Goal: Task Accomplishment & Management: Use online tool/utility

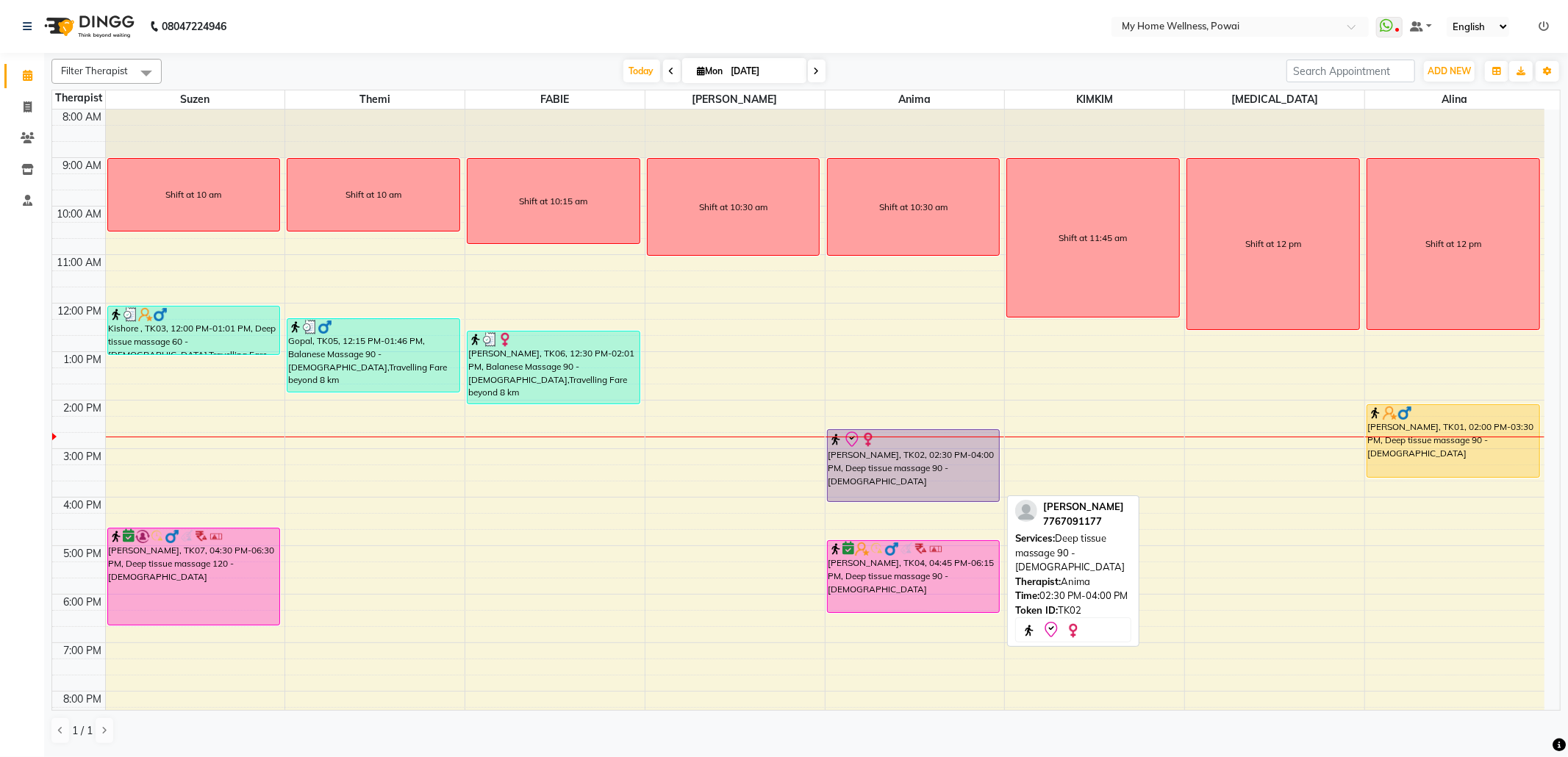
click at [889, 465] on div "[PERSON_NAME], TK02, 02:30 PM-04:00 PM, Deep tissue massage 90 - [DEMOGRAPHIC_D…" at bounding box center [913, 465] width 172 height 71
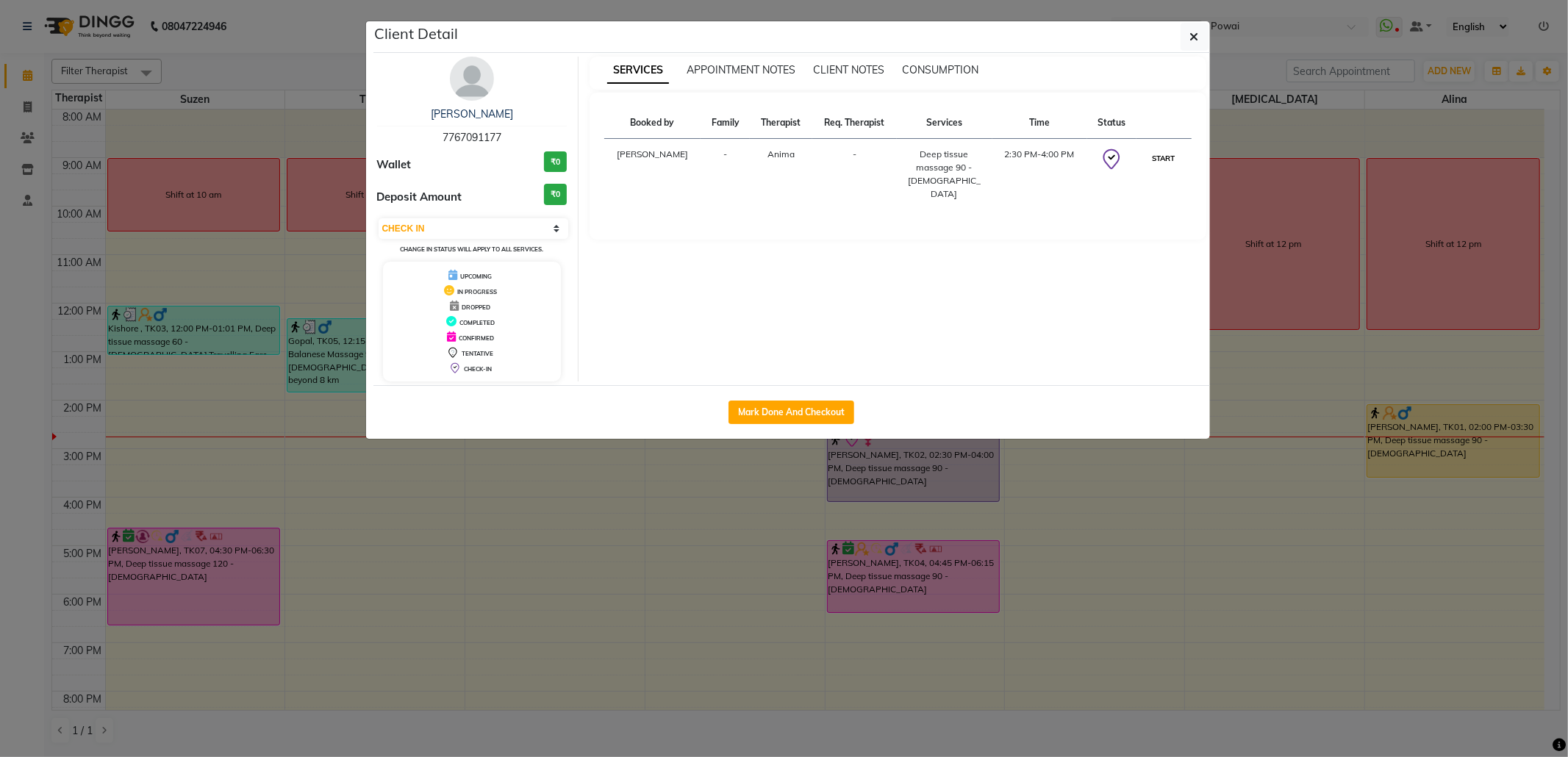
click at [1162, 161] on button "START" at bounding box center [1164, 158] width 30 height 19
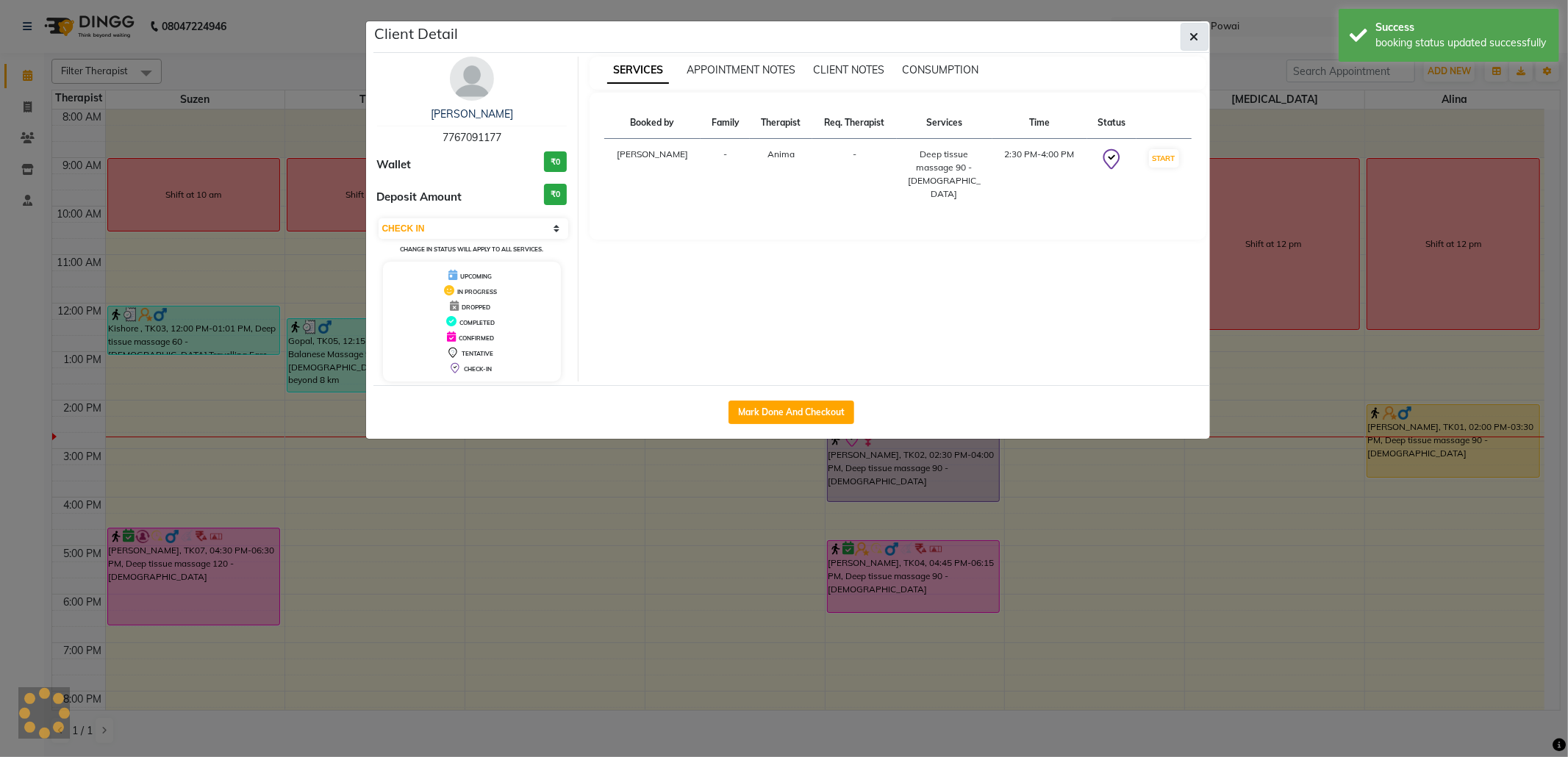
select select "1"
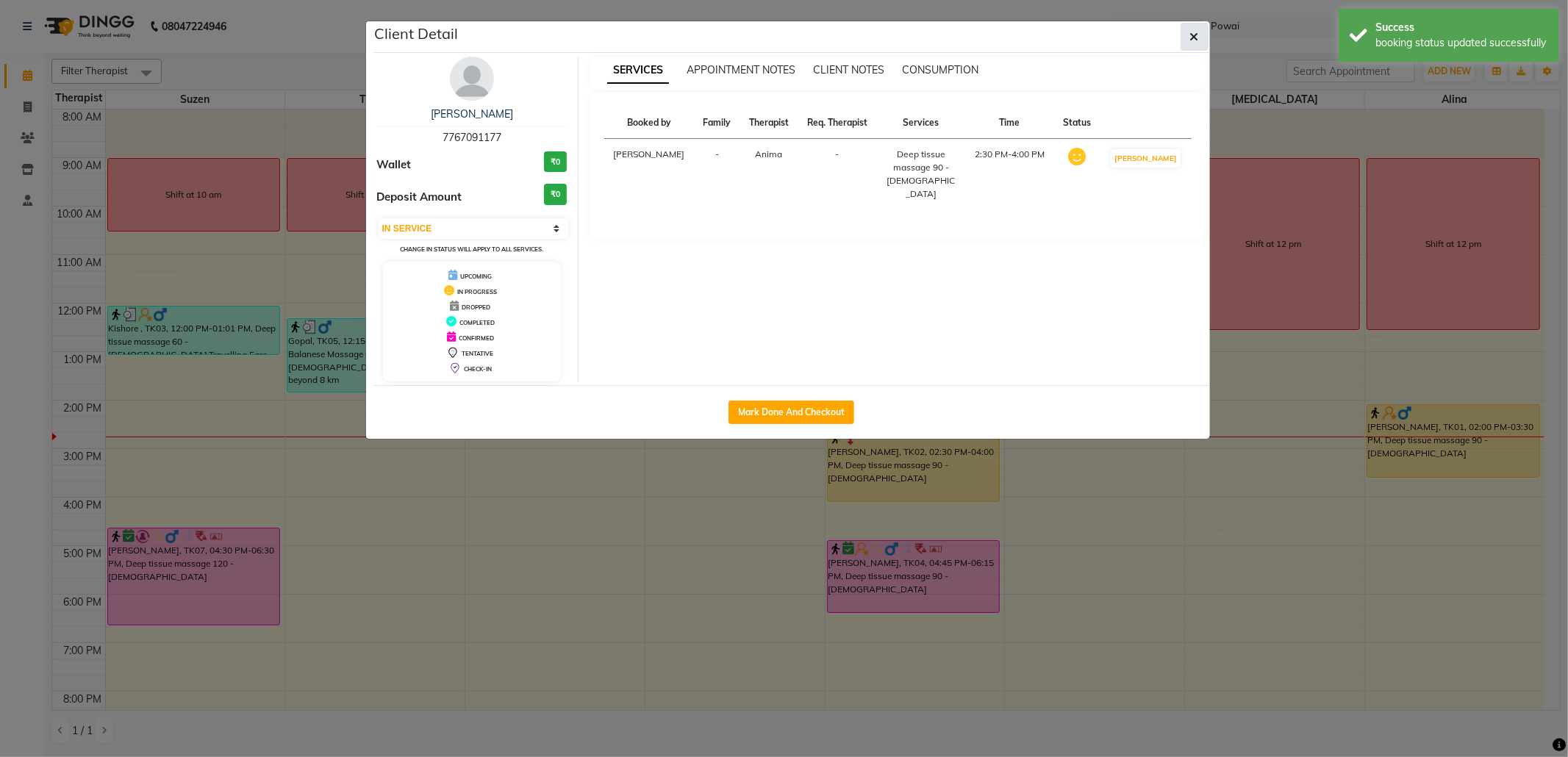
click at [1195, 42] on icon "button" at bounding box center [1194, 37] width 9 height 12
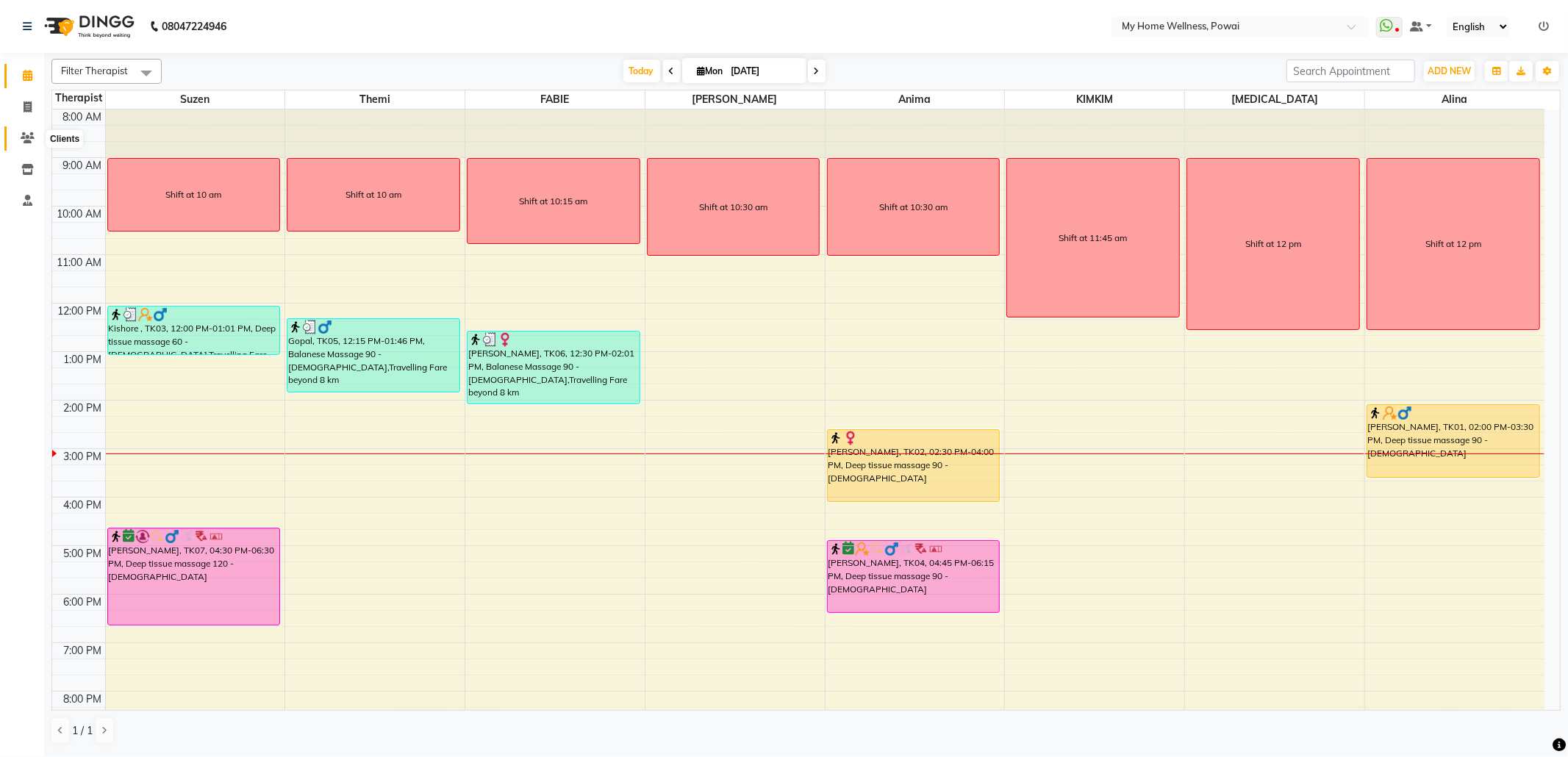
drag, startPoint x: 23, startPoint y: 138, endPoint x: 69, endPoint y: 150, distance: 47.5
click at [24, 139] on icon at bounding box center [27, 138] width 14 height 11
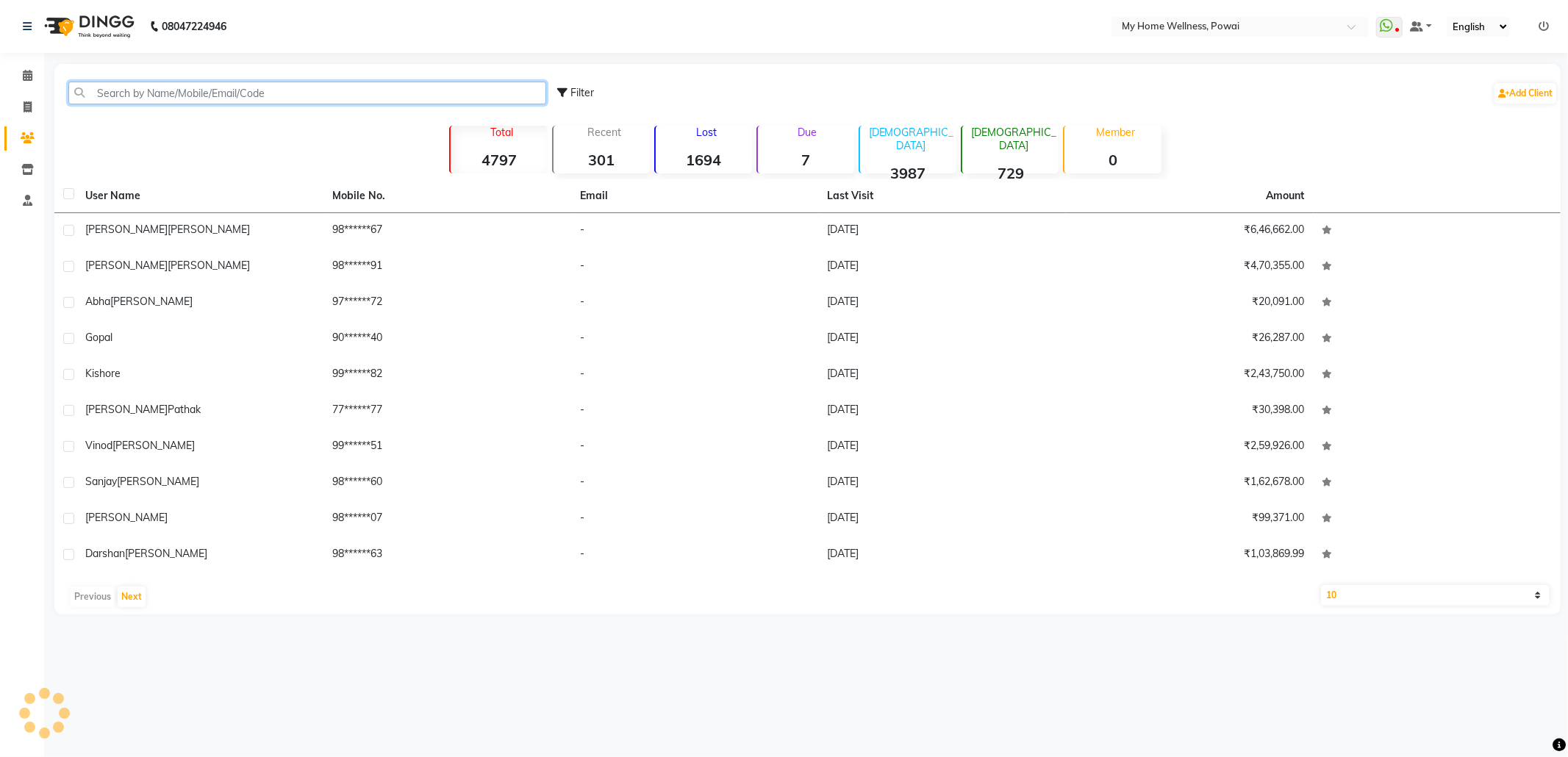
click at [298, 100] on input "text" at bounding box center [307, 93] width 478 height 23
paste input "9833021437"
type input "9833021437"
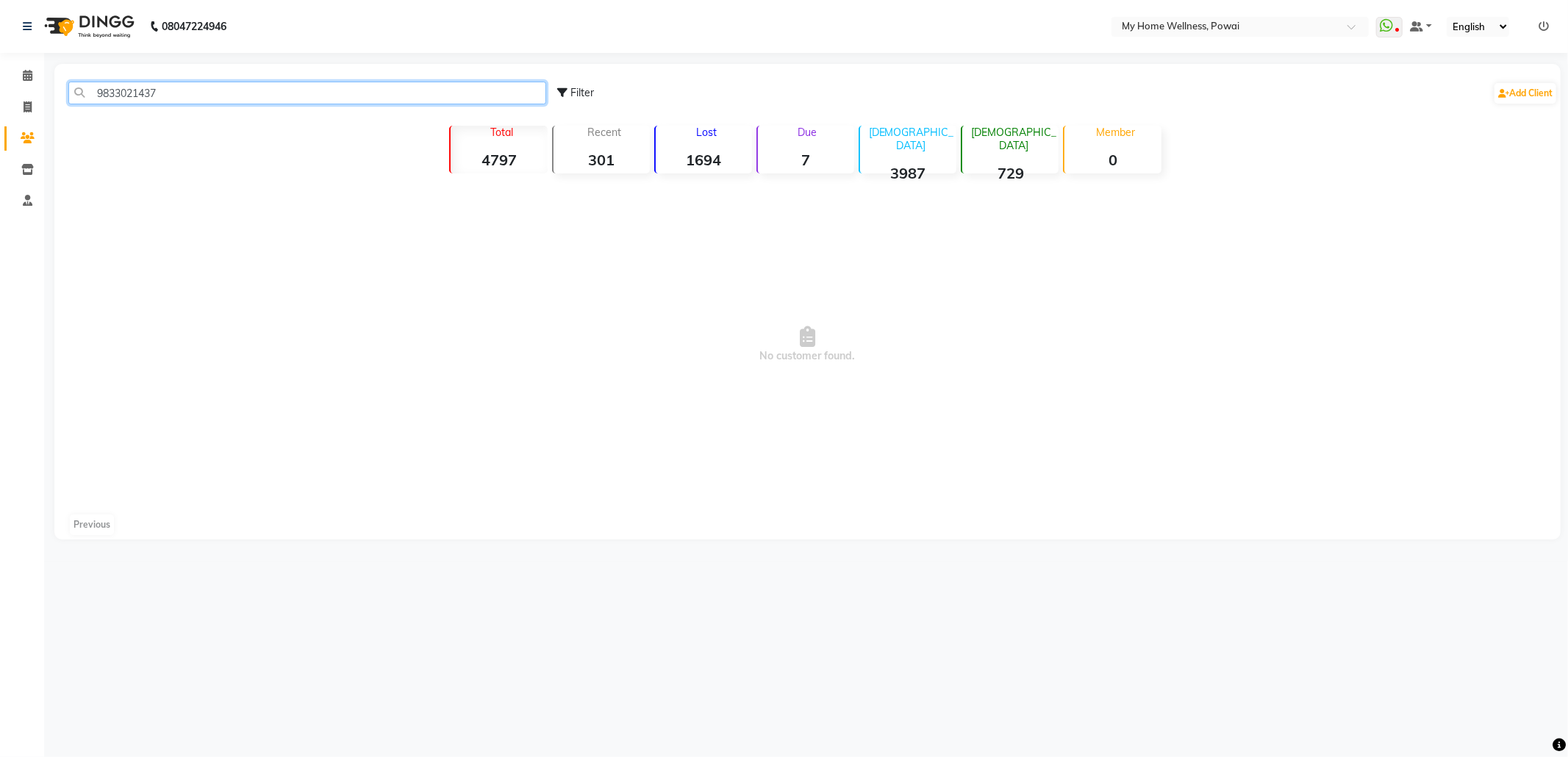
drag, startPoint x: 136, startPoint y: 85, endPoint x: 0, endPoint y: 47, distance: 141.2
click at [0, 48] on app-home "08047224946 Select Location × My Home Wellness, Powai WhatsApp Status ✕ Status:…" at bounding box center [784, 281] width 1568 height 562
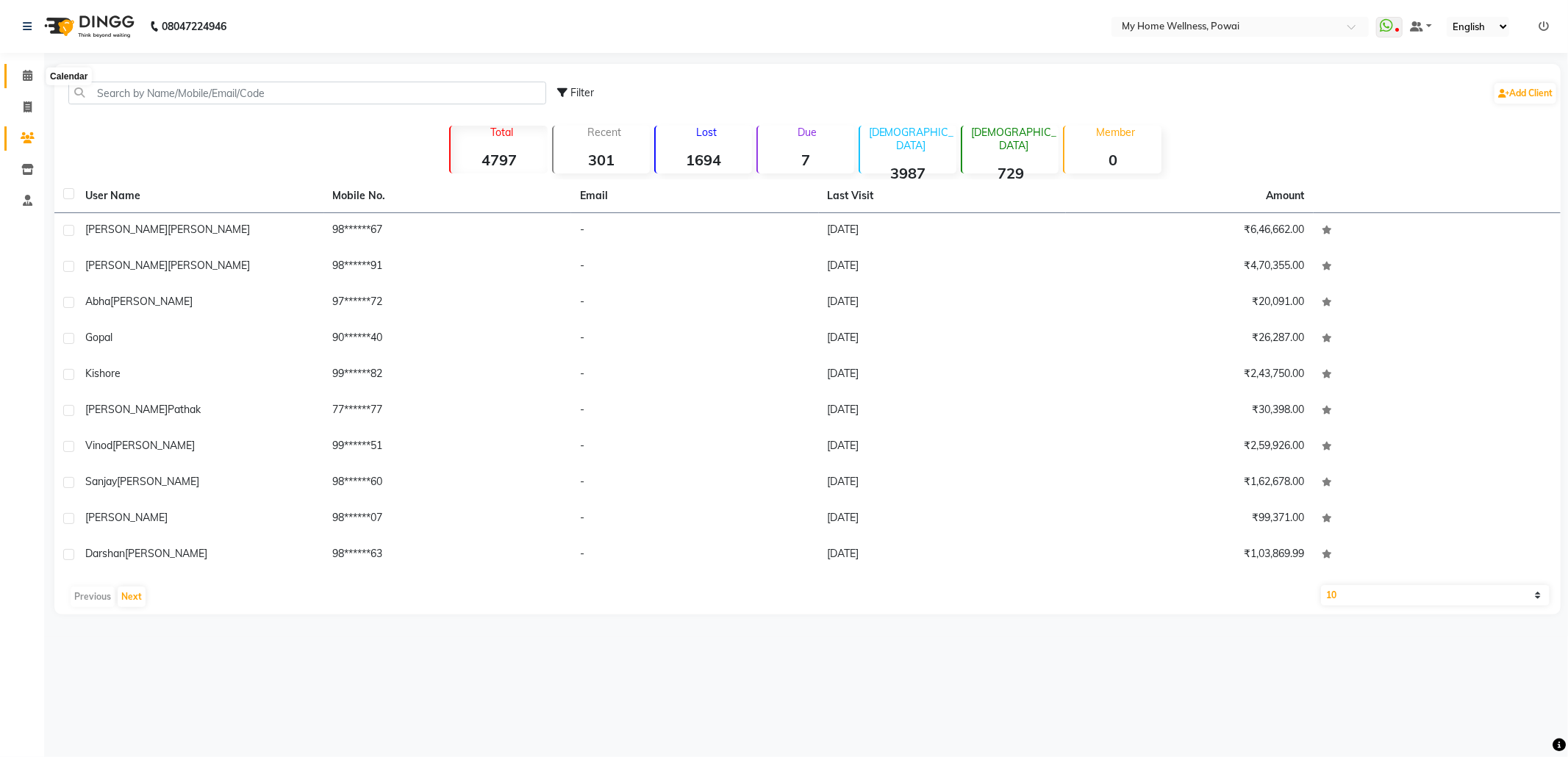
click at [32, 72] on span at bounding box center [27, 76] width 26 height 17
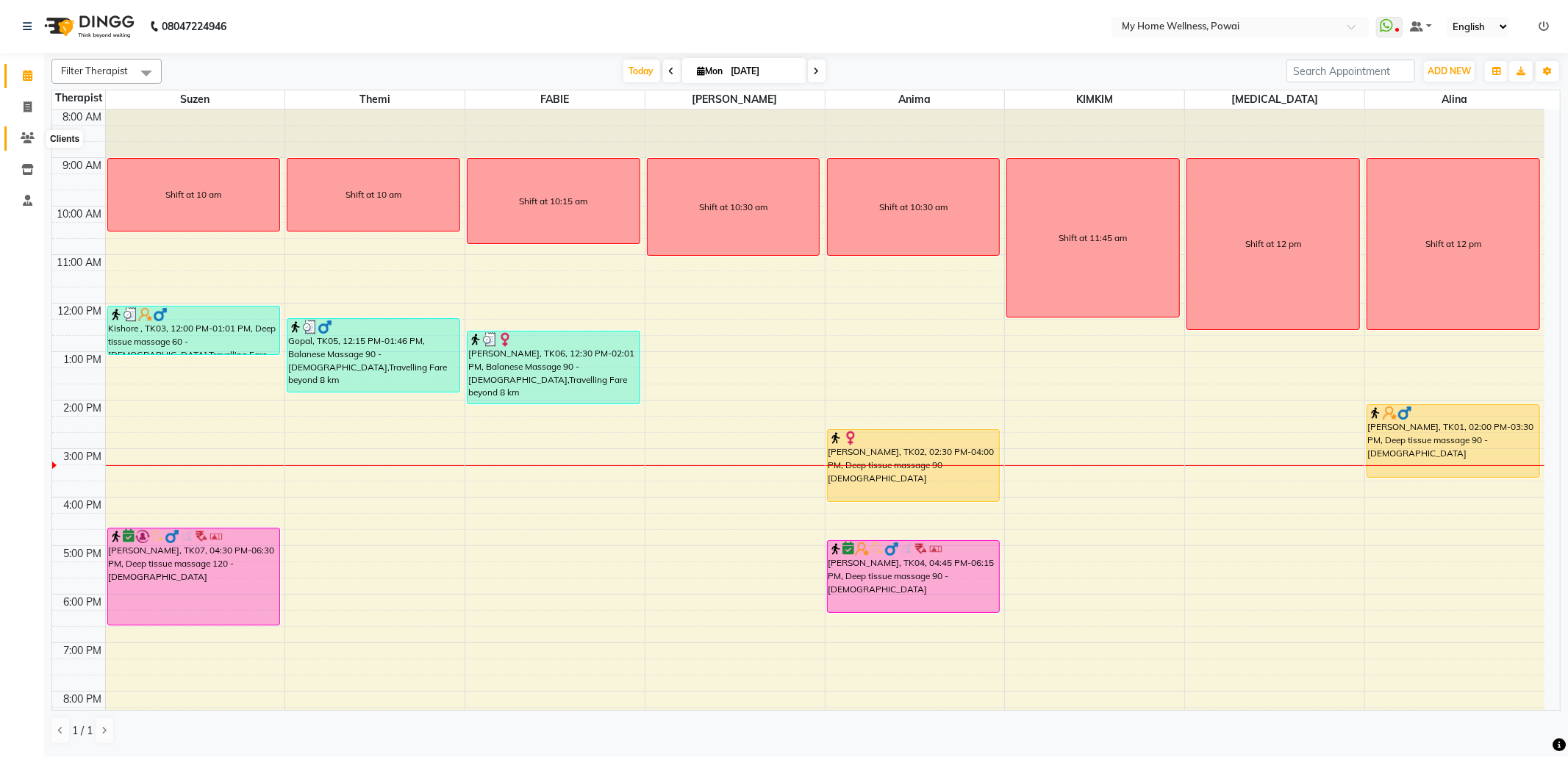
click at [33, 136] on icon at bounding box center [27, 138] width 14 height 11
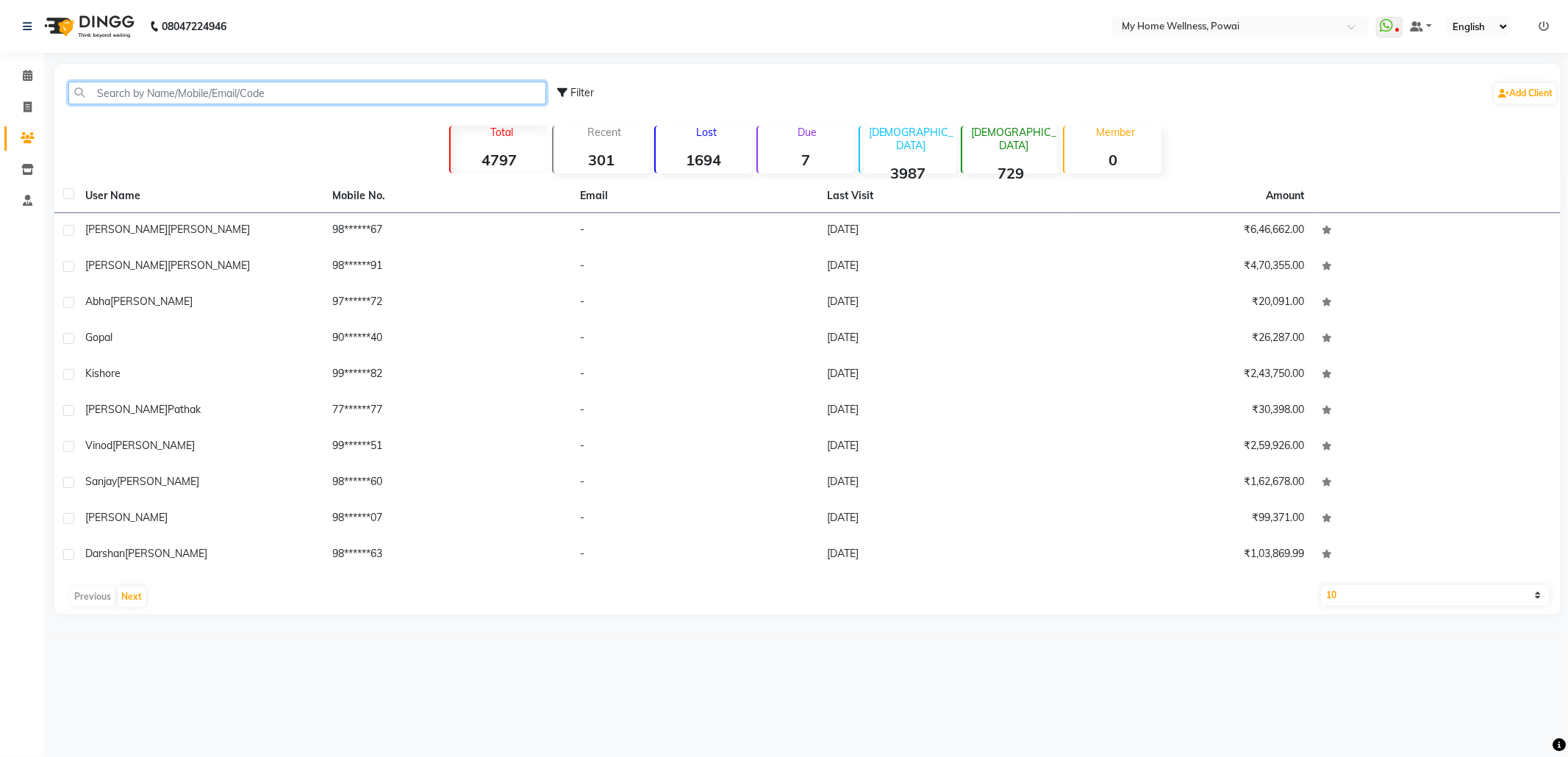
click at [236, 83] on input "text" at bounding box center [307, 93] width 478 height 23
paste input "8696729719"
type input "8696729719"
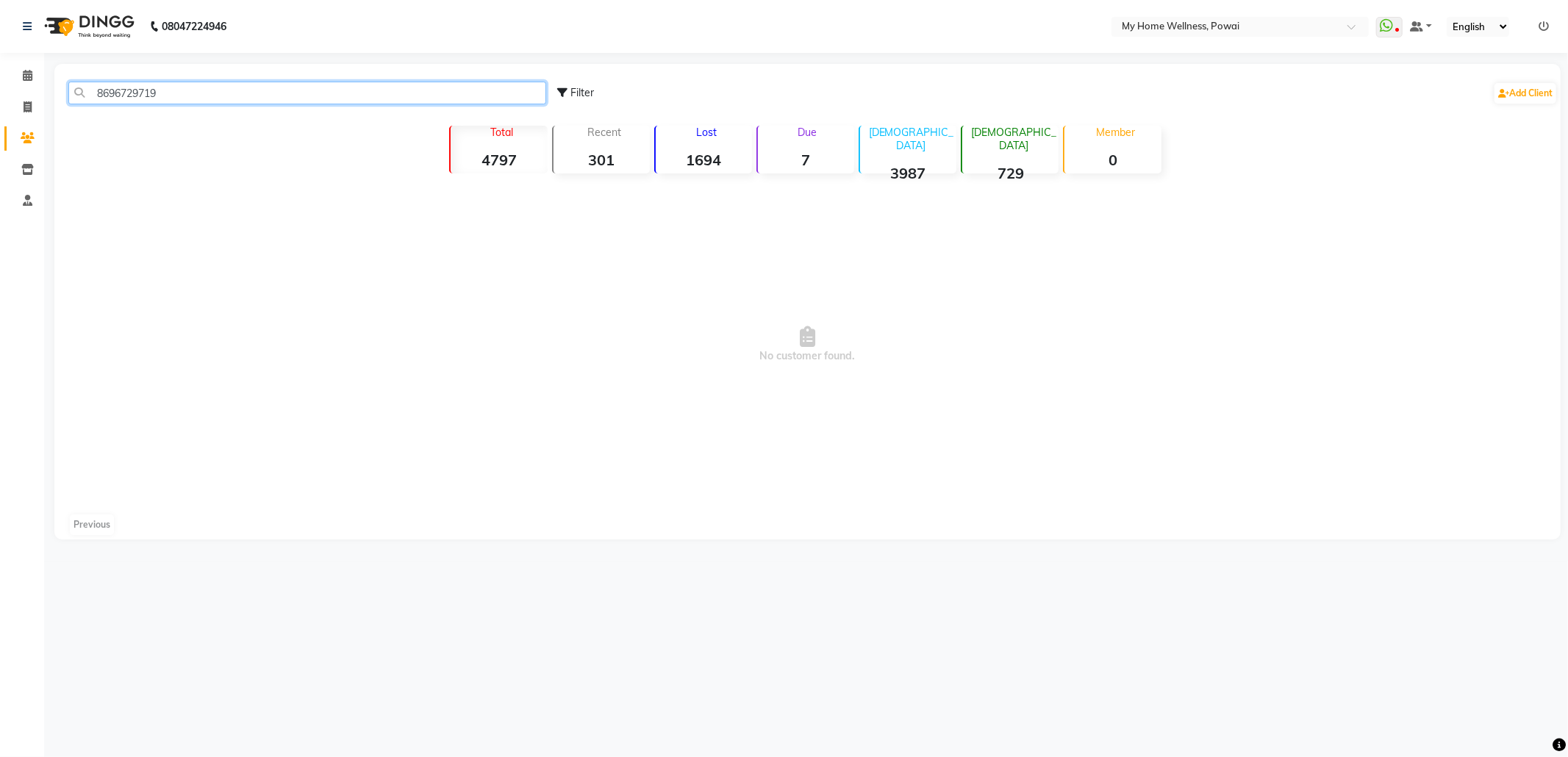
drag, startPoint x: 256, startPoint y: 95, endPoint x: 0, endPoint y: 76, distance: 256.7
click at [0, 76] on app-home "08047224946 Select Location × My Home Wellness, Powai WhatsApp Status ✕ Status:…" at bounding box center [784, 281] width 1568 height 562
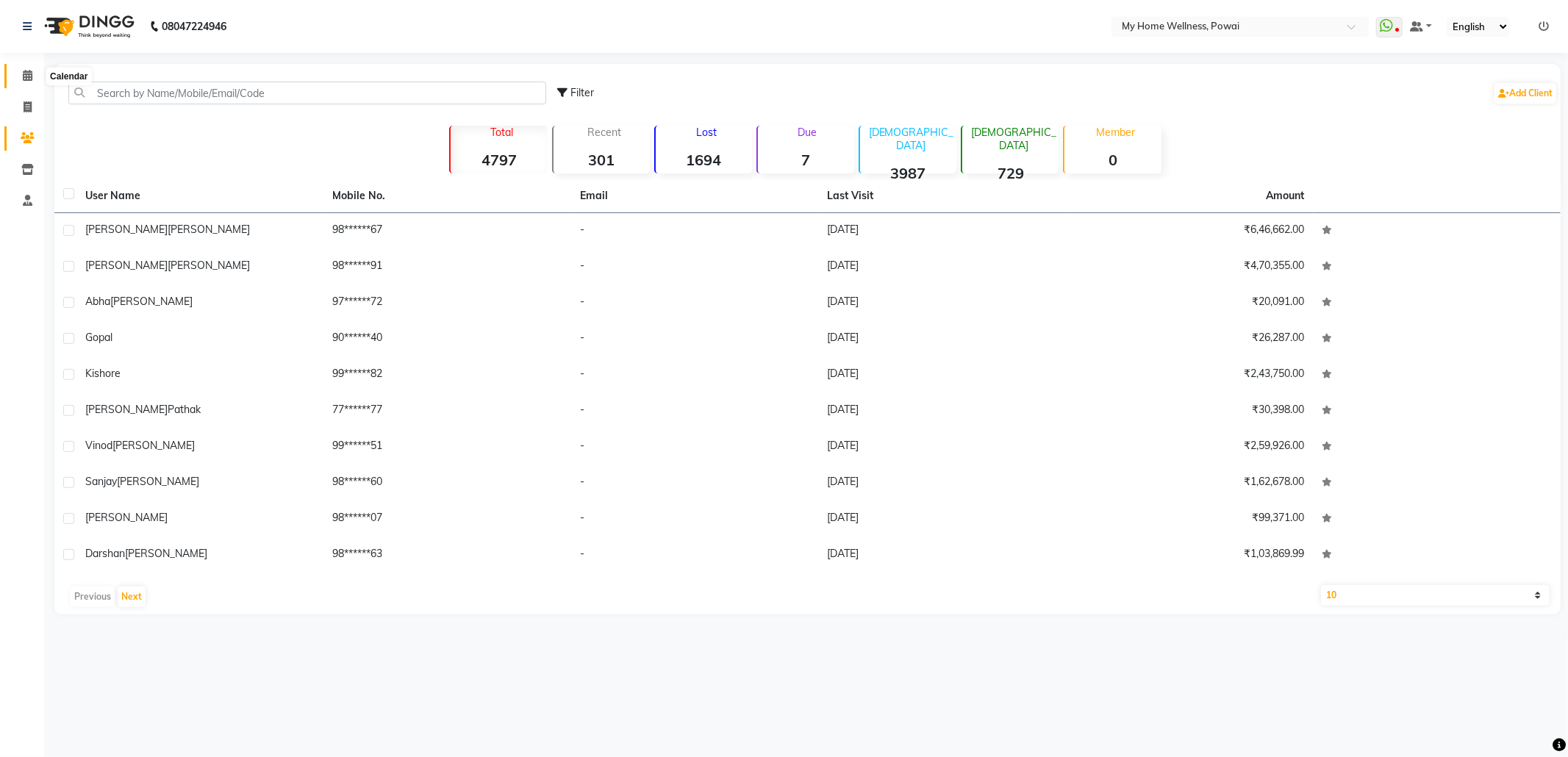
click at [33, 73] on span at bounding box center [27, 76] width 26 height 17
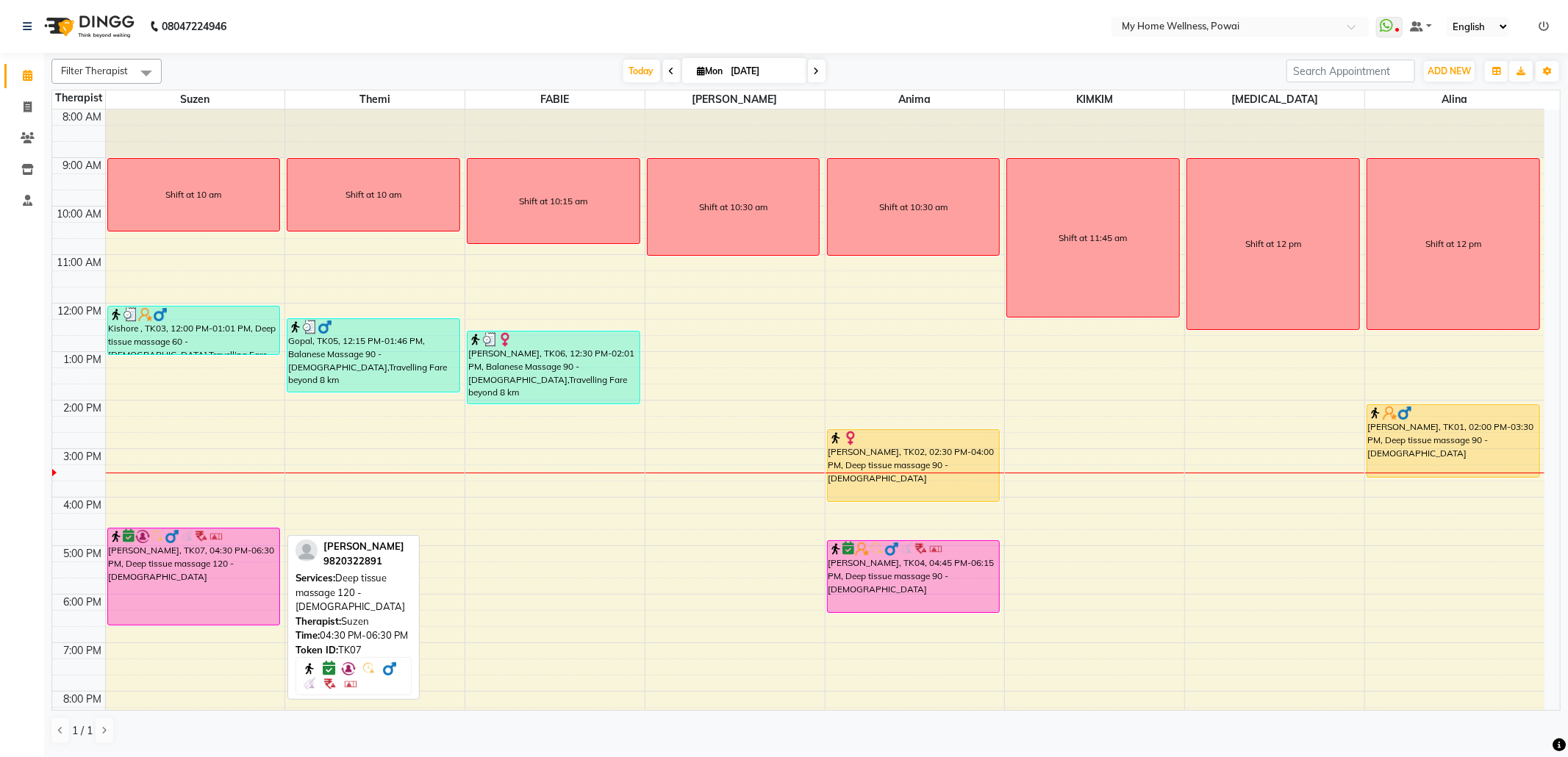
click at [234, 554] on div "[PERSON_NAME], TK07, 04:30 PM-06:30 PM, Deep tissue massage 120 - [DEMOGRAPHIC_…" at bounding box center [194, 577] width 172 height 97
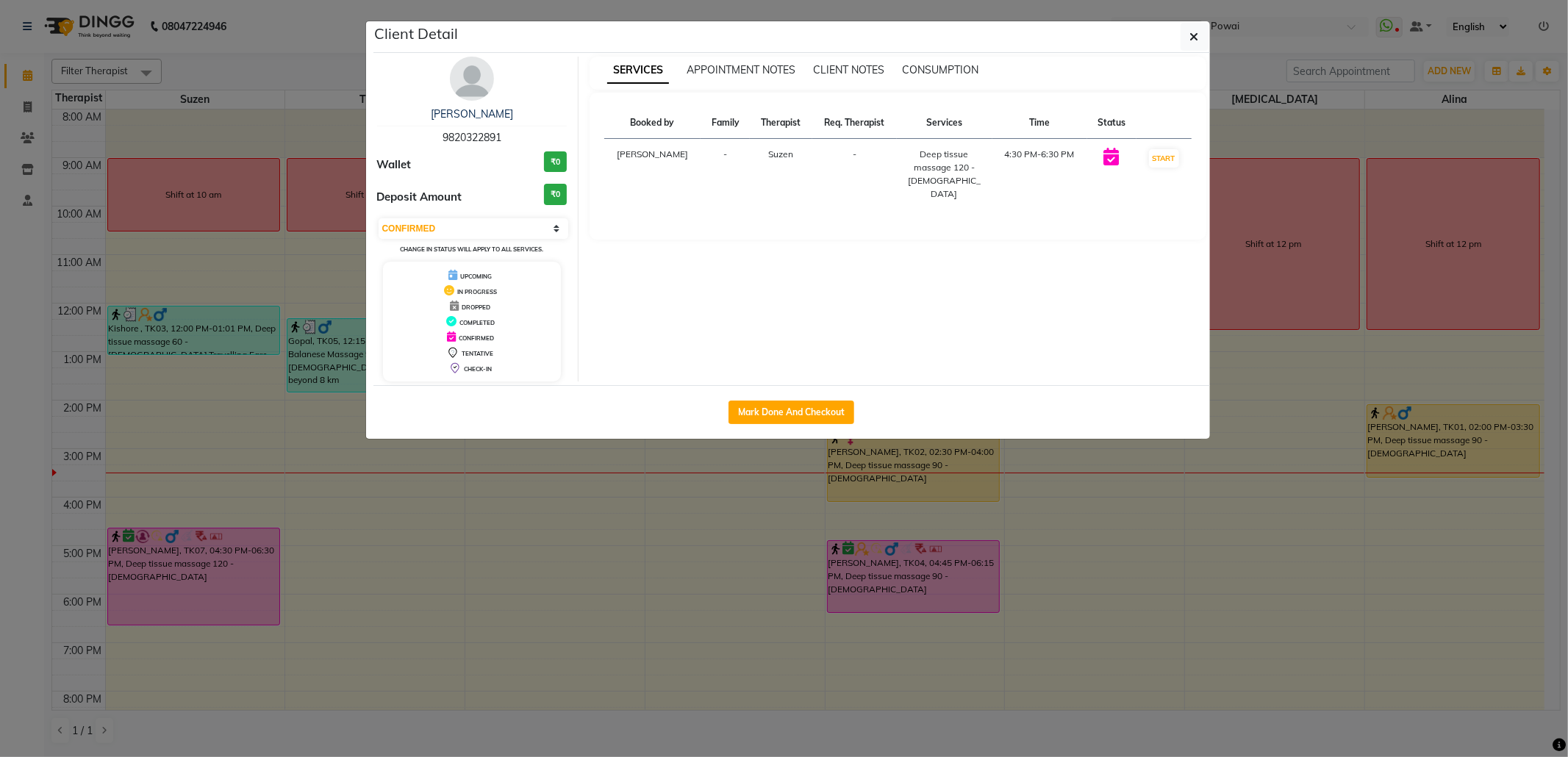
click at [444, 245] on div "Select IN SERVICE CONFIRMED TENTATIVE CHECK IN MARK DONE DROPPED UPCOMING Chang…" at bounding box center [472, 236] width 190 height 39
click at [444, 233] on select "Select IN SERVICE CONFIRMED TENTATIVE CHECK IN MARK DONE DROPPED UPCOMING" at bounding box center [474, 228] width 190 height 20
select select "8"
click at [379, 219] on select "Select IN SERVICE CONFIRMED TENTATIVE CHECK IN MARK DONE DROPPED UPCOMING" at bounding box center [474, 228] width 190 height 20
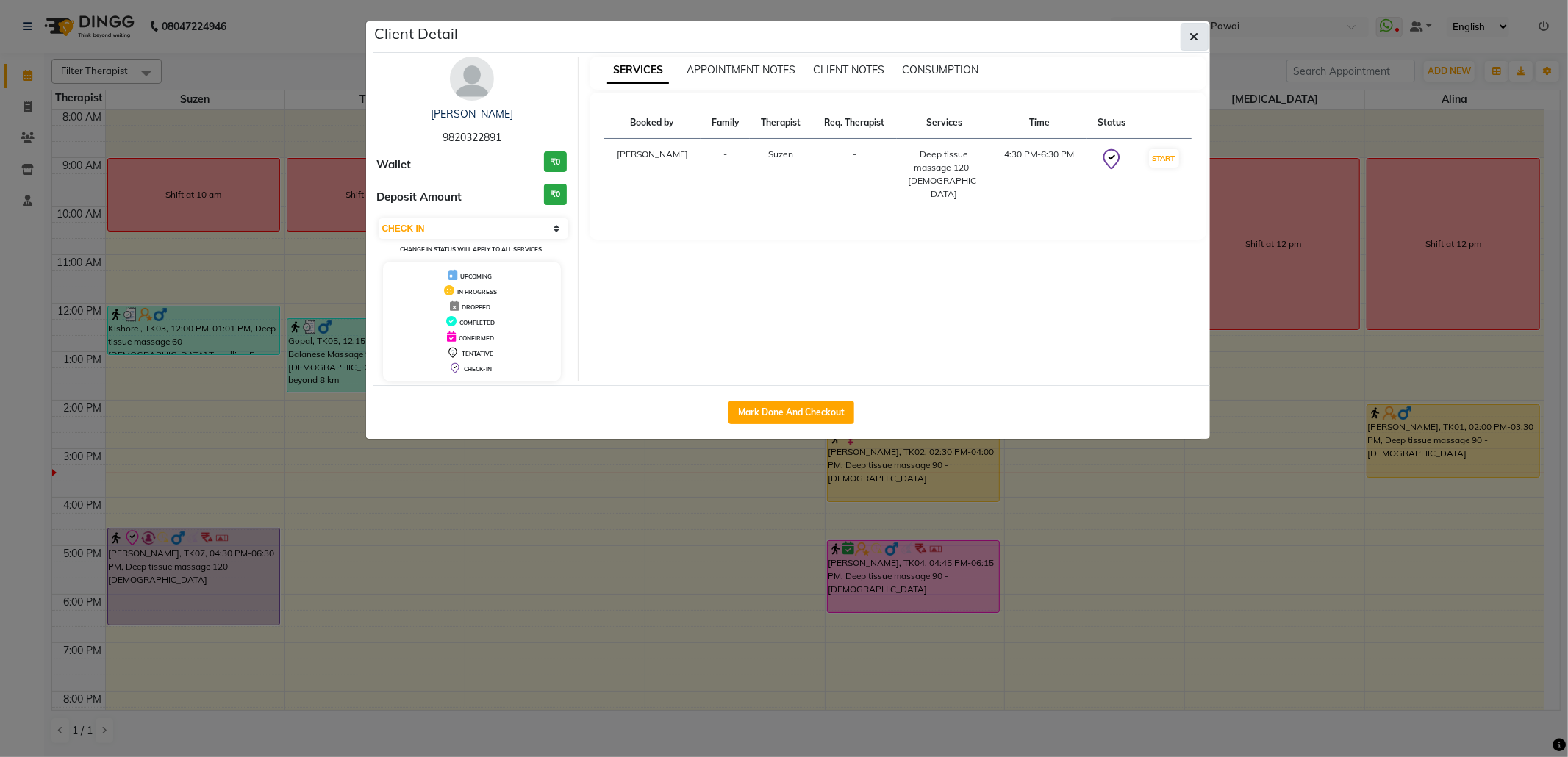
click at [1195, 28] on button "button" at bounding box center [1195, 37] width 28 height 28
